Goal: Task Accomplishment & Management: Use online tool/utility

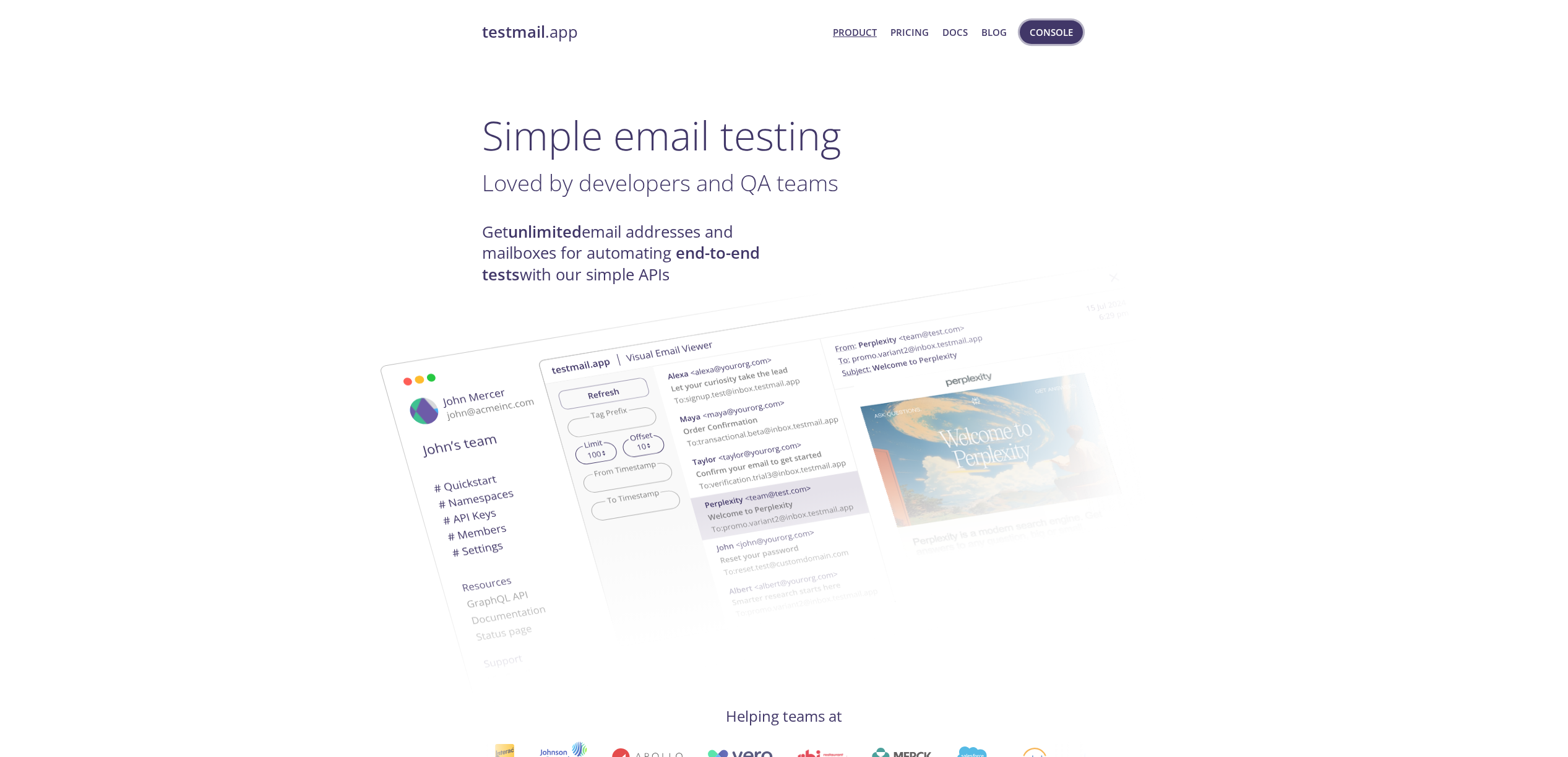
click at [1065, 38] on span "Console" at bounding box center [1051, 32] width 44 height 16
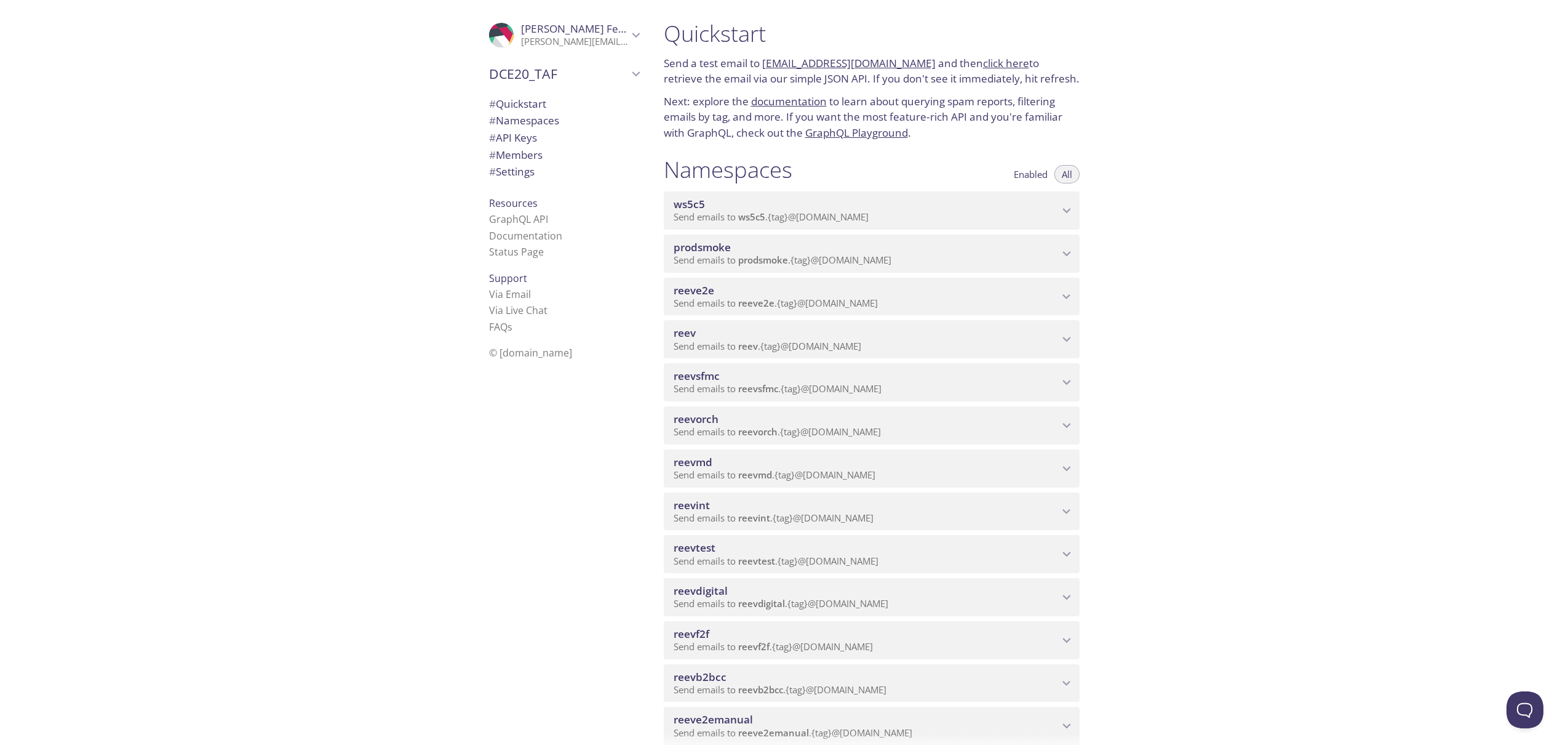
scroll to position [21, 0]
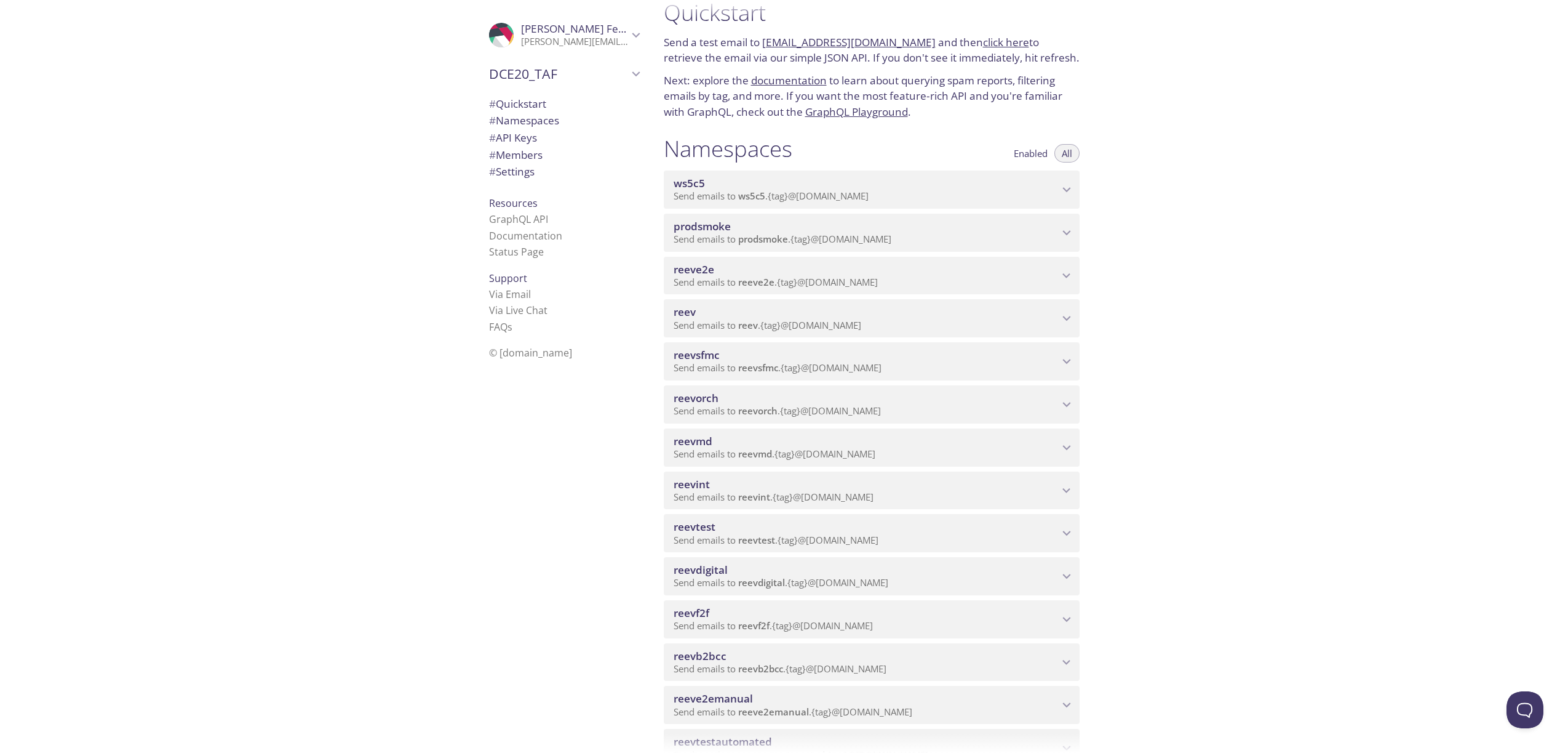
click at [819, 566] on span "reevdigital" at bounding box center [866, 570] width 385 height 14
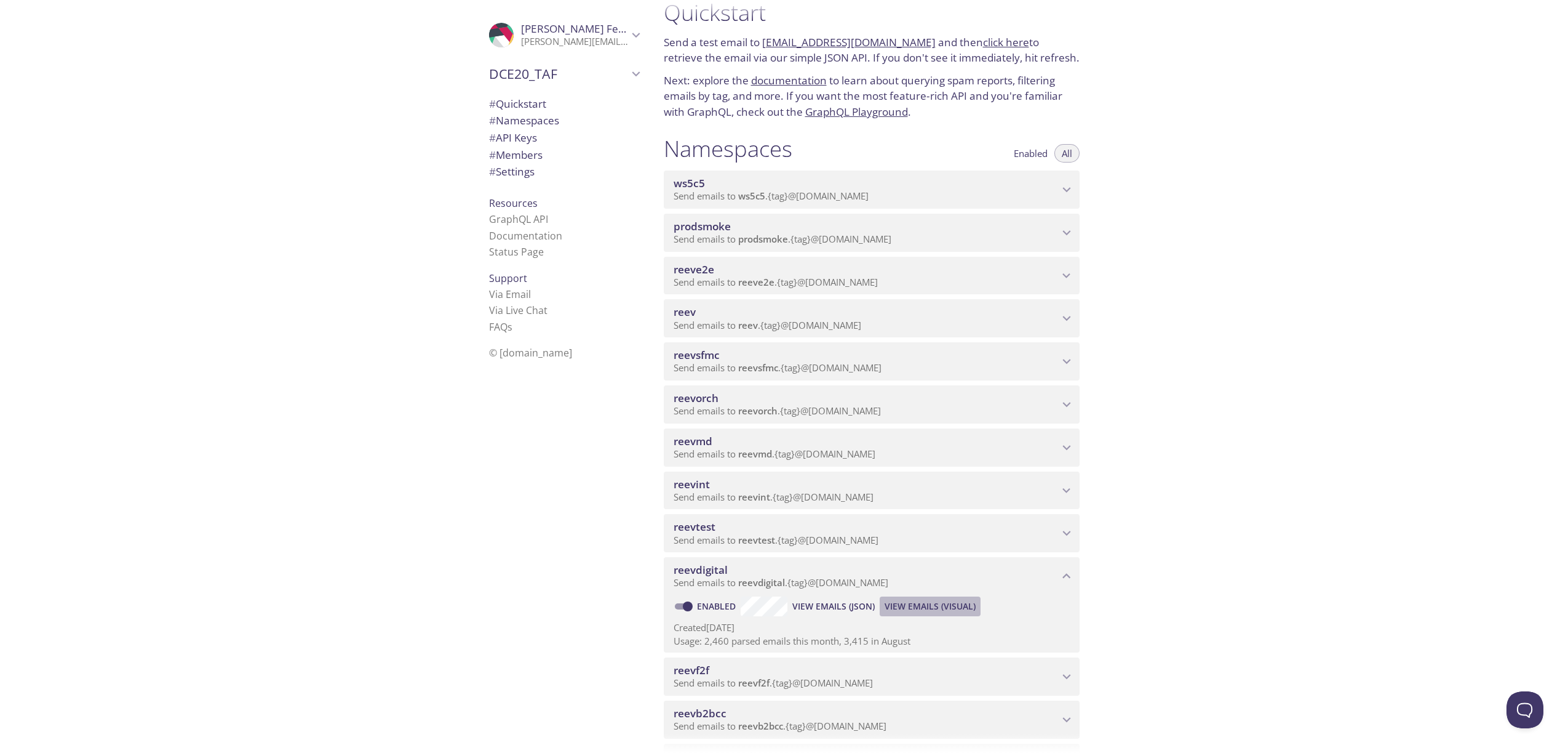
click at [921, 609] on span "View Emails (Visual)" at bounding box center [930, 606] width 91 height 15
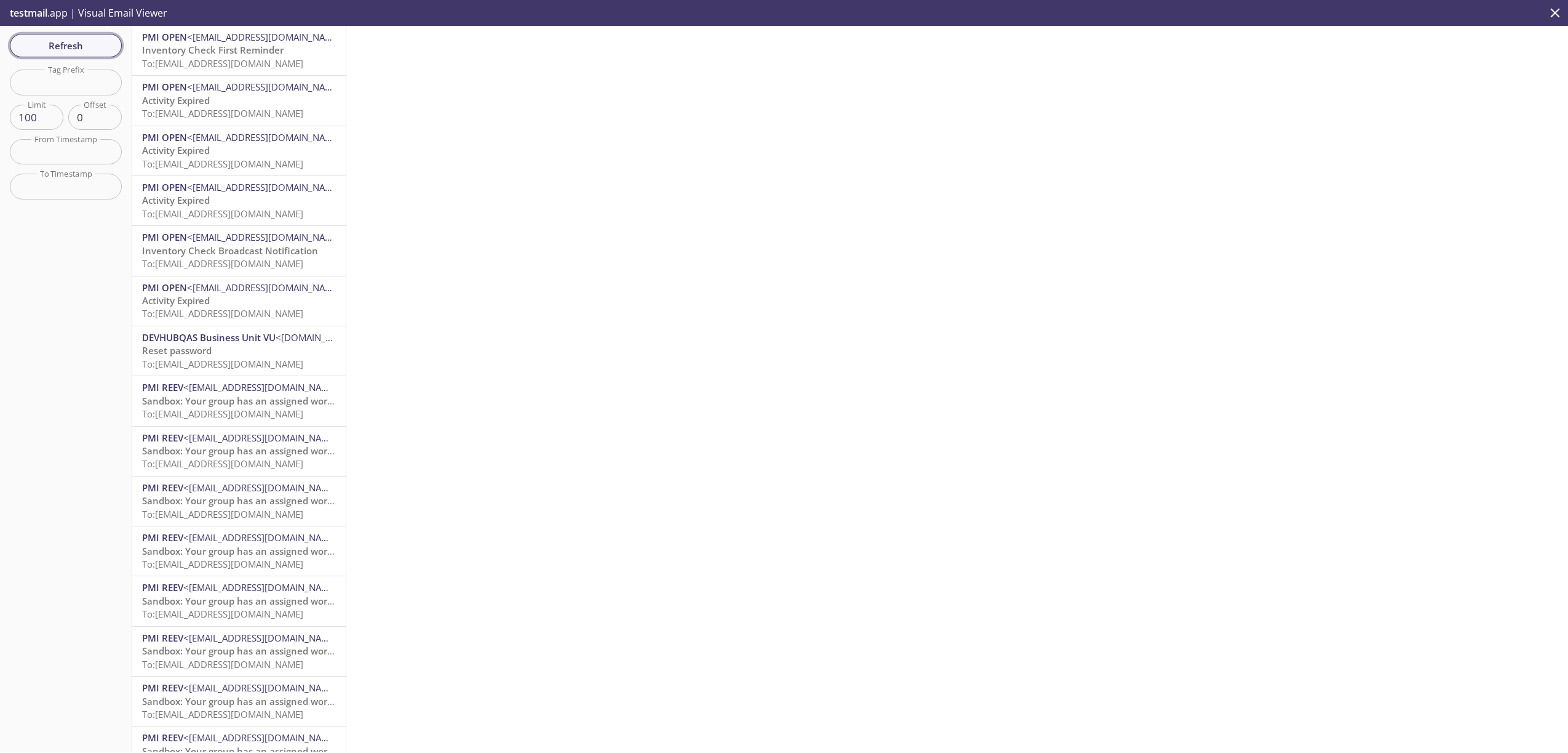
click at [104, 50] on span "Refresh" at bounding box center [66, 46] width 92 height 16
